Goal: Answer question/provide support: Answer question/provide support

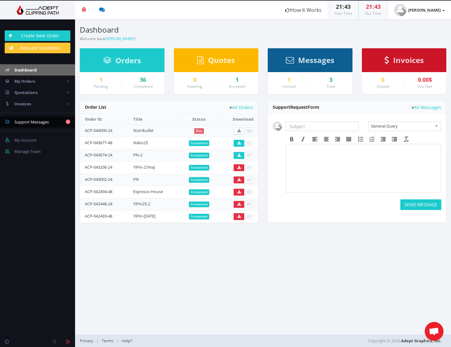
click at [26, 123] on span "Support Messages" at bounding box center [31, 122] width 34 height 6
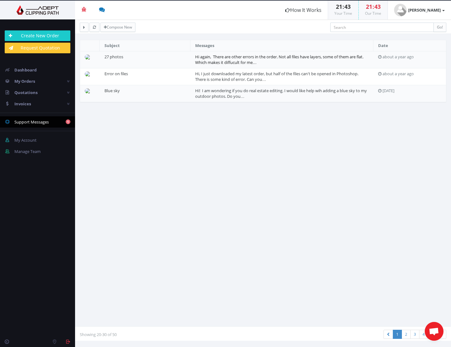
click at [253, 59] on link "Hi again, There are other errors in the order. Not all files have layers, some …" at bounding box center [279, 60] width 168 height 12
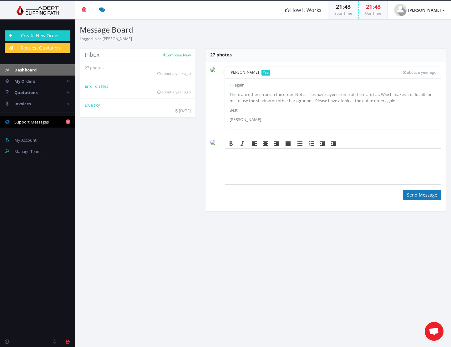
click at [22, 71] on span "Dashboard" at bounding box center [25, 70] width 22 height 6
